Goal: Go to known website: Access a specific website the user already knows

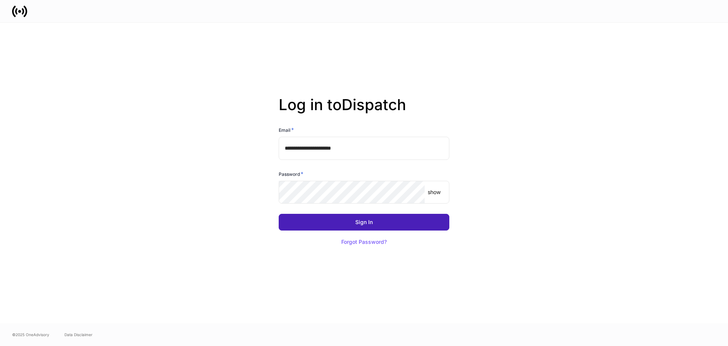
click at [351, 220] on button "Sign In" at bounding box center [364, 222] width 171 height 17
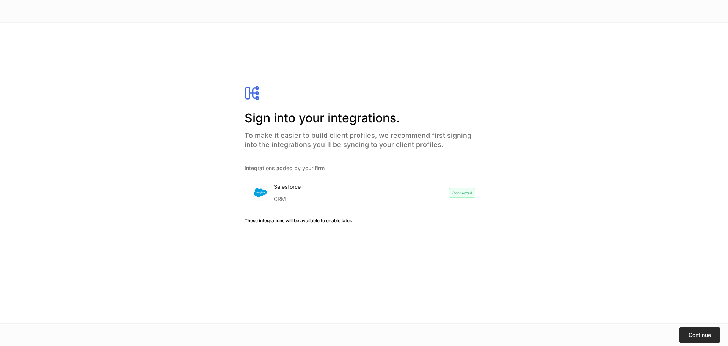
click at [691, 338] on button "Continue" at bounding box center [699, 334] width 41 height 17
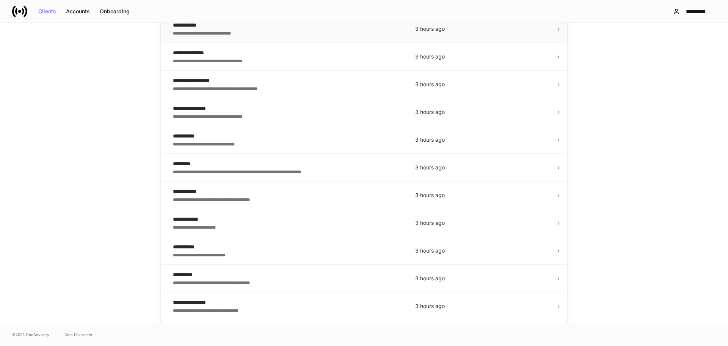
scroll to position [531, 0]
